Goal: Navigation & Orientation: Find specific page/section

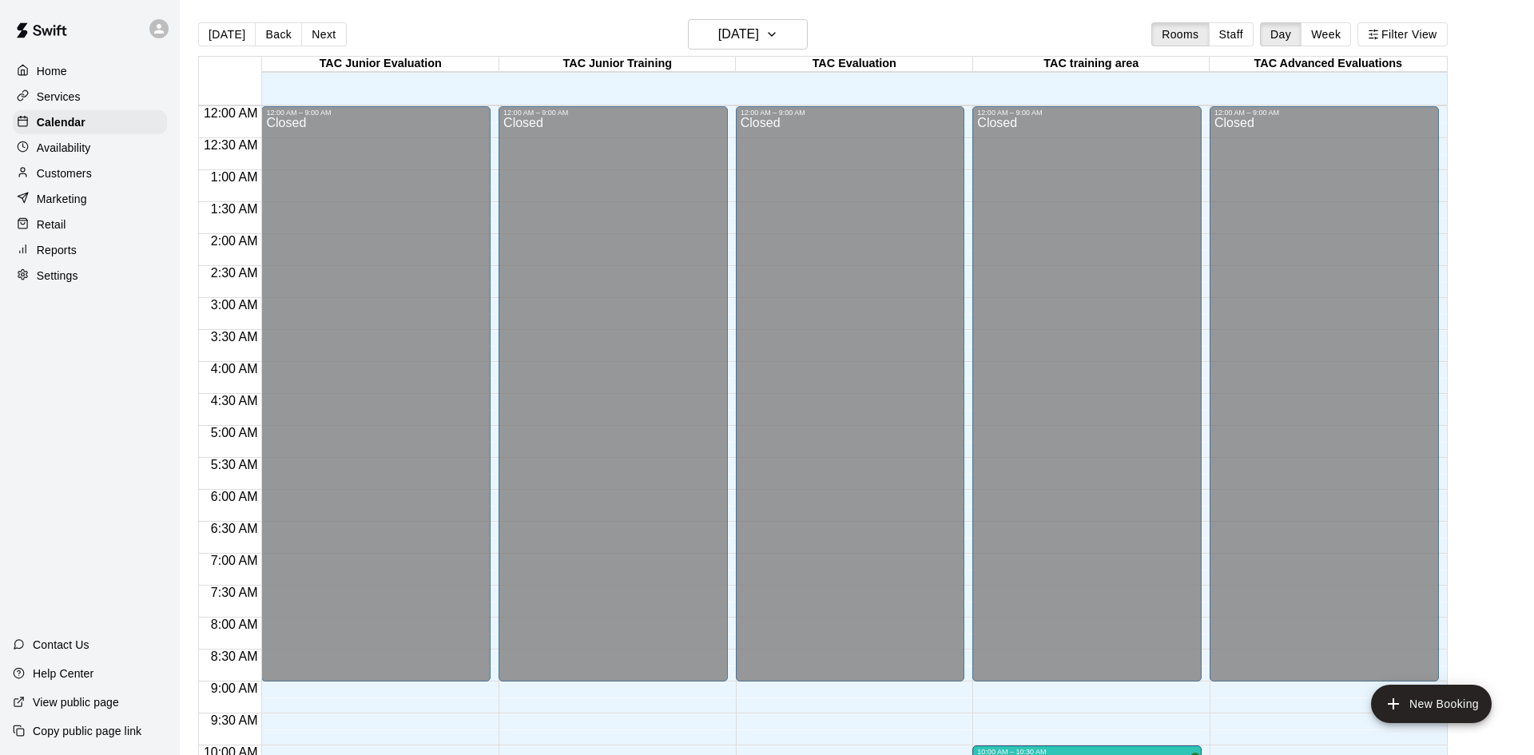
scroll to position [819, 0]
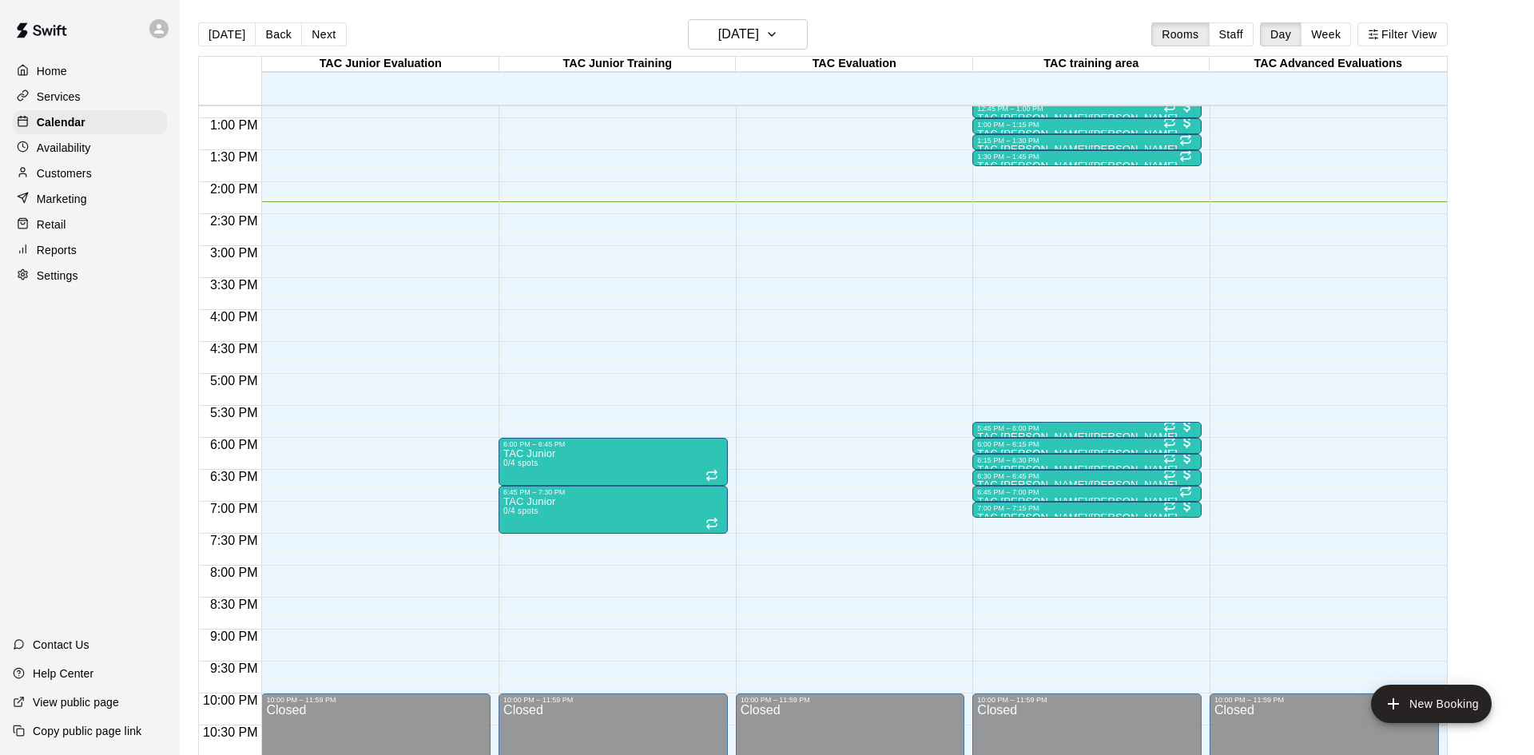
click at [80, 179] on p "Customers" at bounding box center [64, 173] width 55 height 16
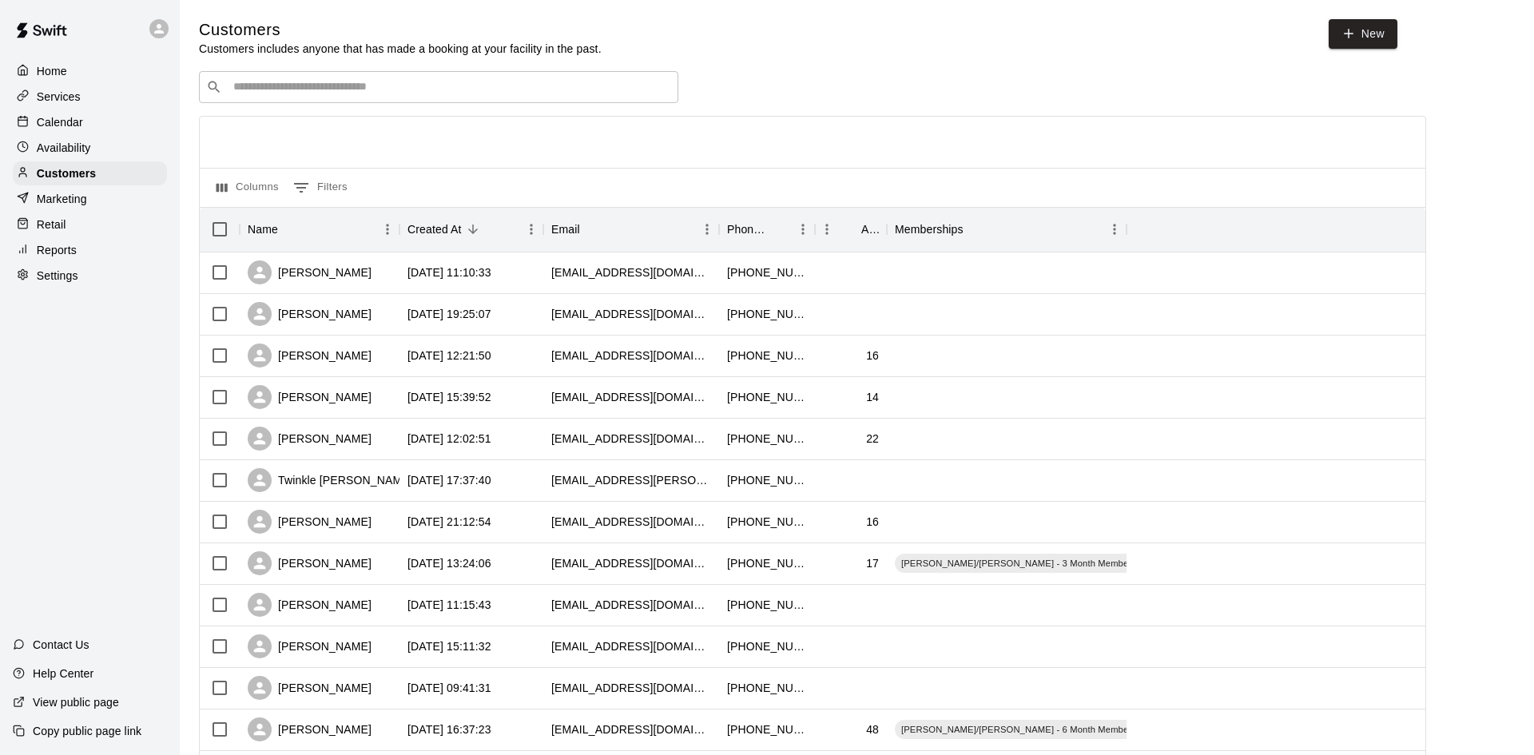
click at [411, 102] on div "​ ​" at bounding box center [438, 87] width 479 height 32
click at [380, 93] on input "Search customers by name or email" at bounding box center [450, 87] width 443 height 16
click at [89, 131] on div "Calendar" at bounding box center [90, 122] width 154 height 24
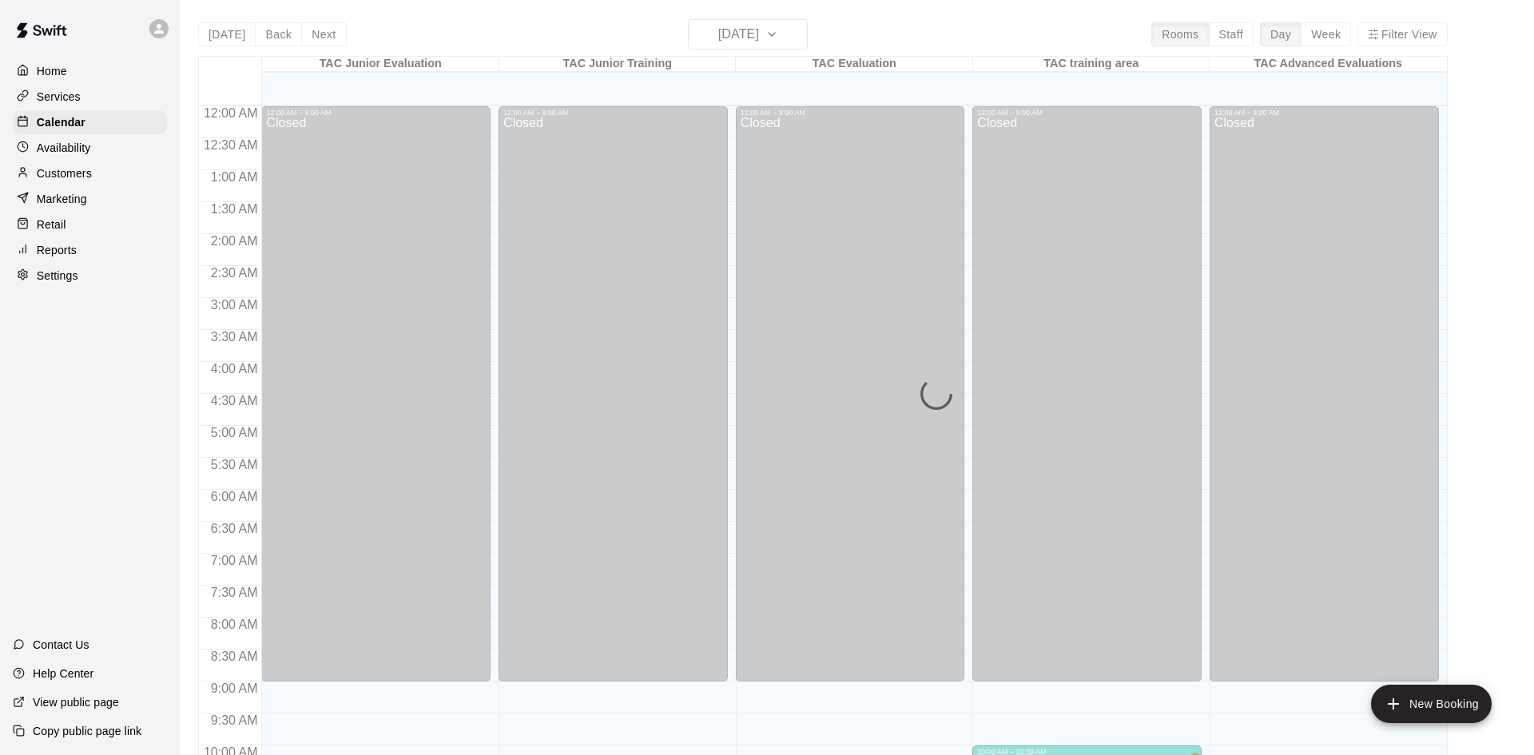
scroll to position [819, 0]
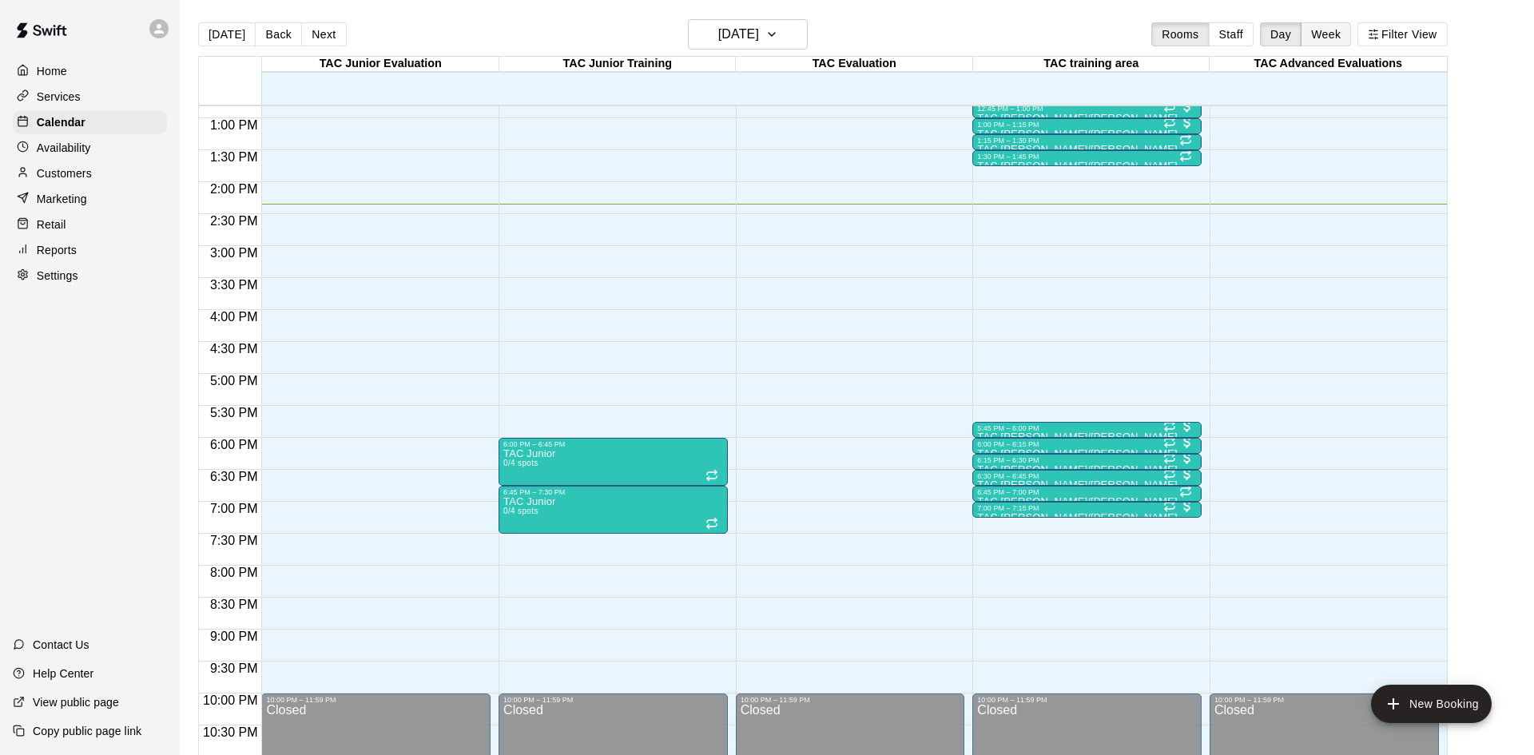
click at [1333, 34] on button "Week" at bounding box center [1326, 34] width 50 height 24
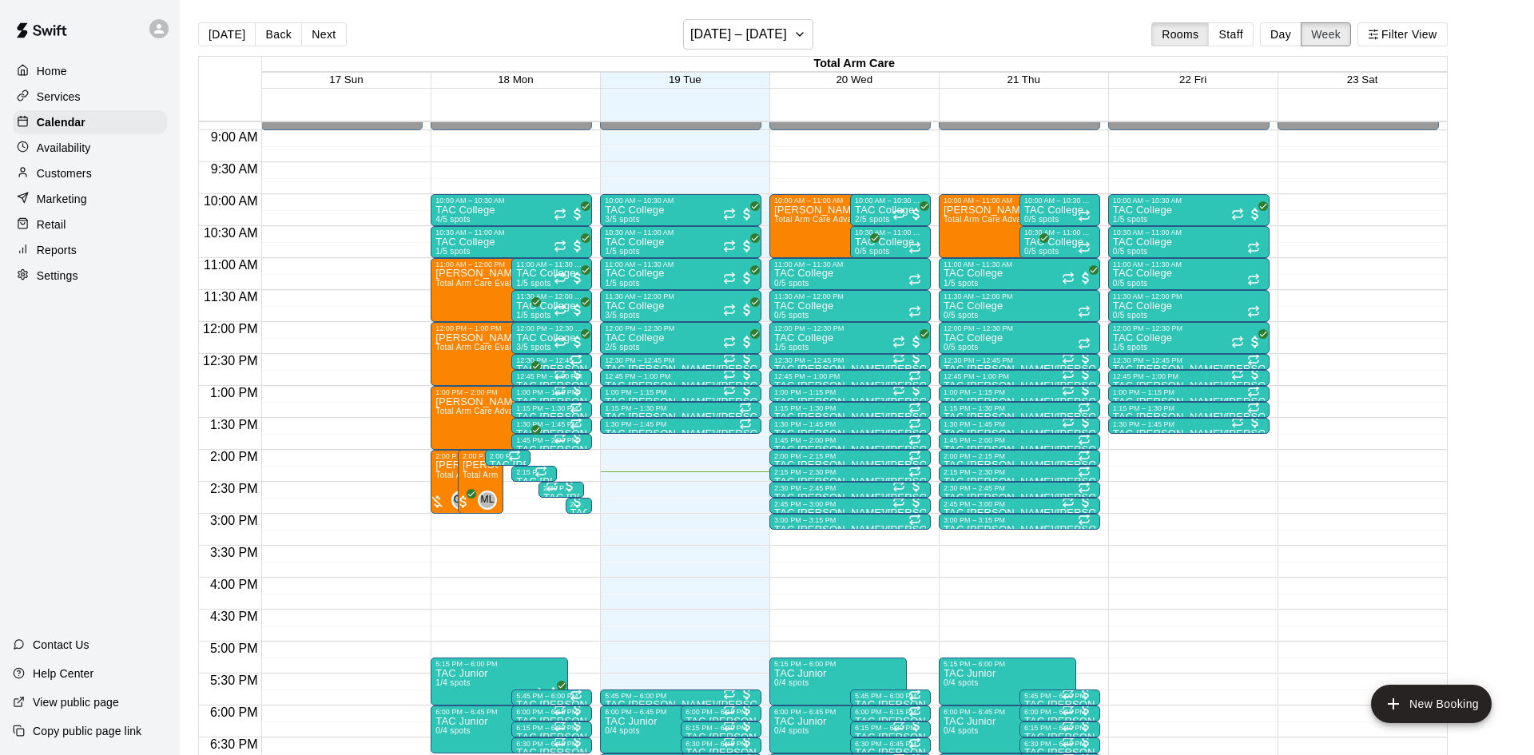
scroll to position [566, 0]
click at [316, 29] on button "Next" at bounding box center [323, 34] width 45 height 24
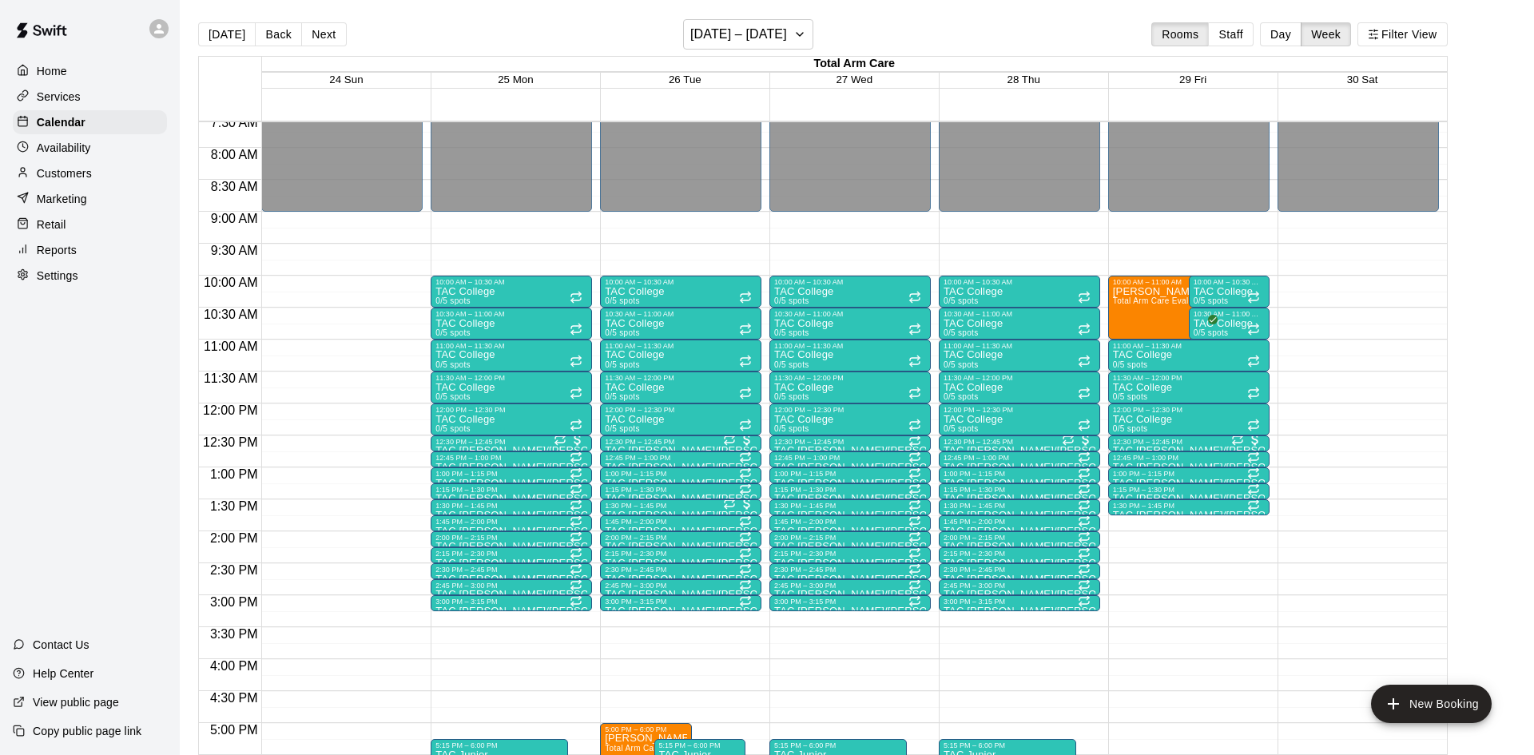
scroll to position [485, 0]
click at [315, 33] on button "Next" at bounding box center [323, 34] width 45 height 24
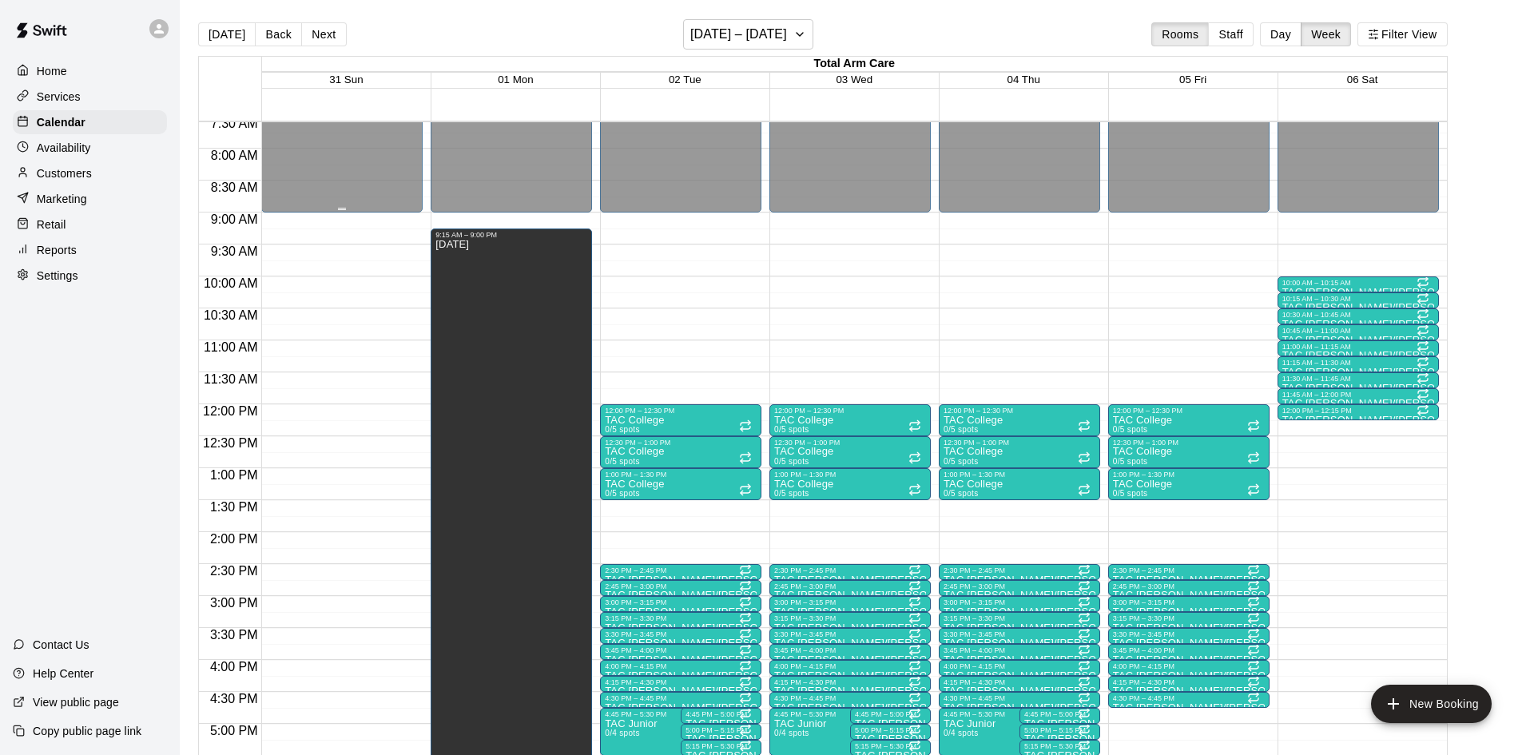
scroll to position [704, 0]
